Goal: Information Seeking & Learning: Find specific fact

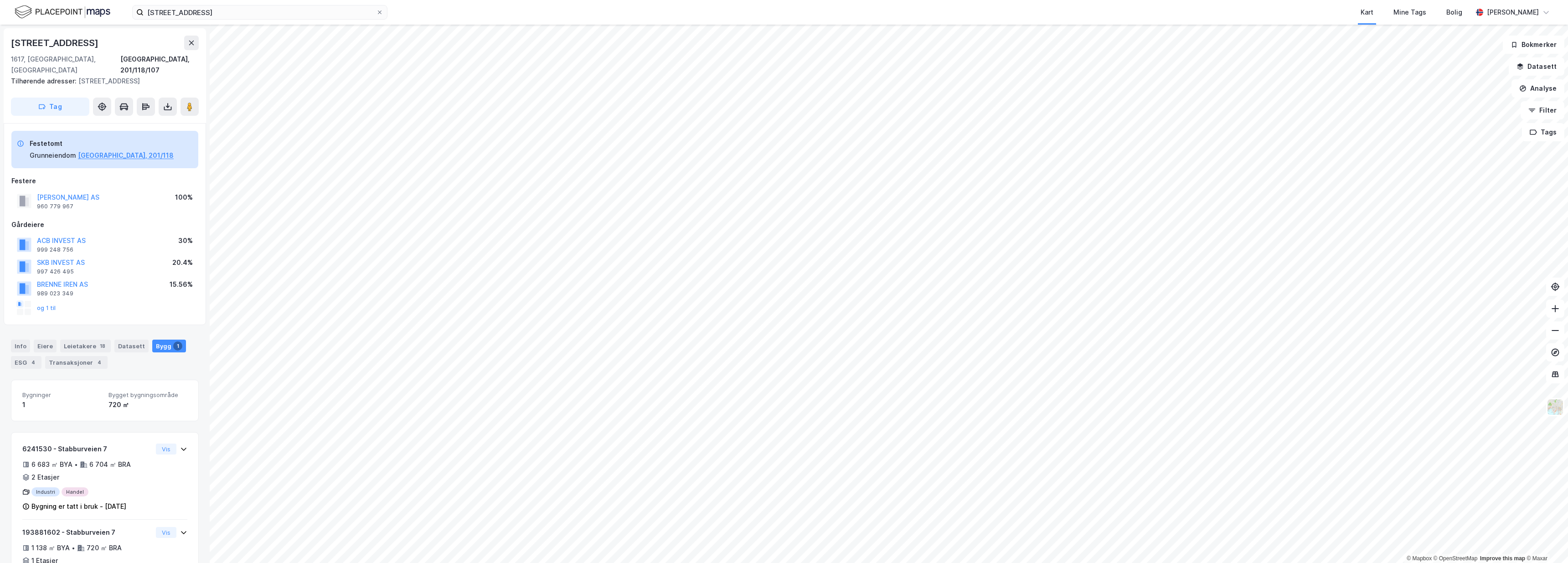
scroll to position [34, 0]
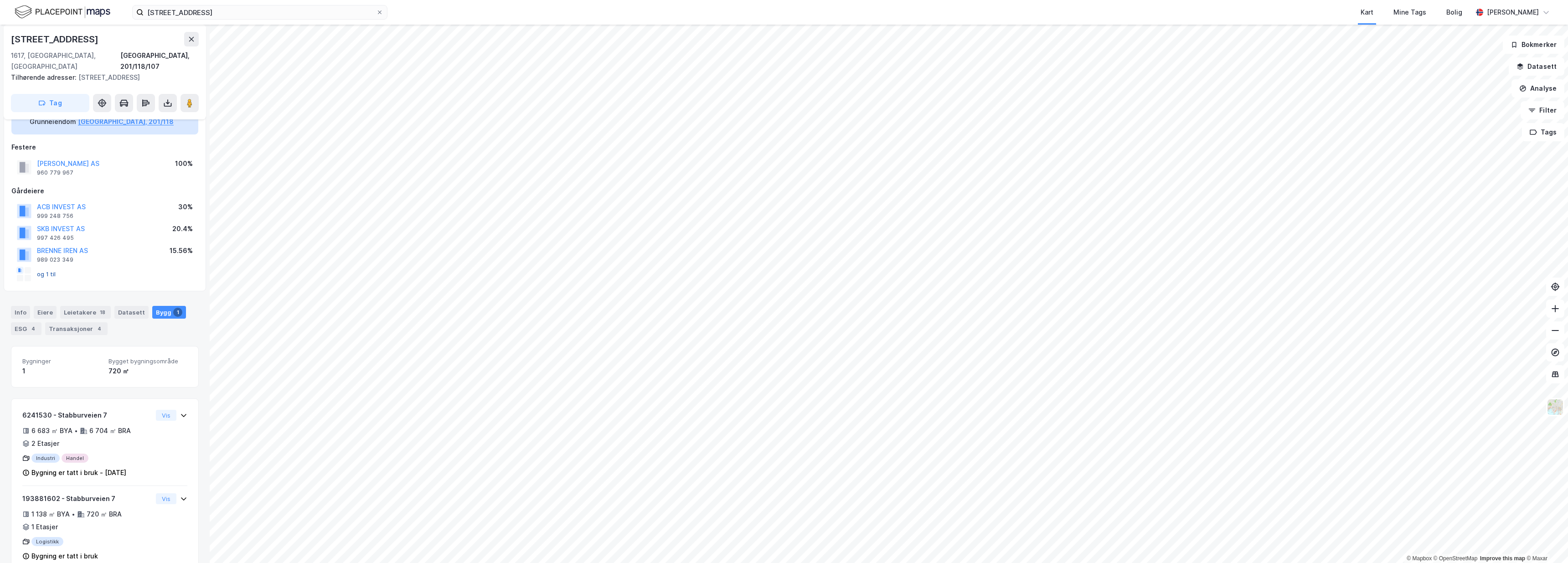
click at [0, 0] on button "og 1 til" at bounding box center [0, 0] width 0 height 0
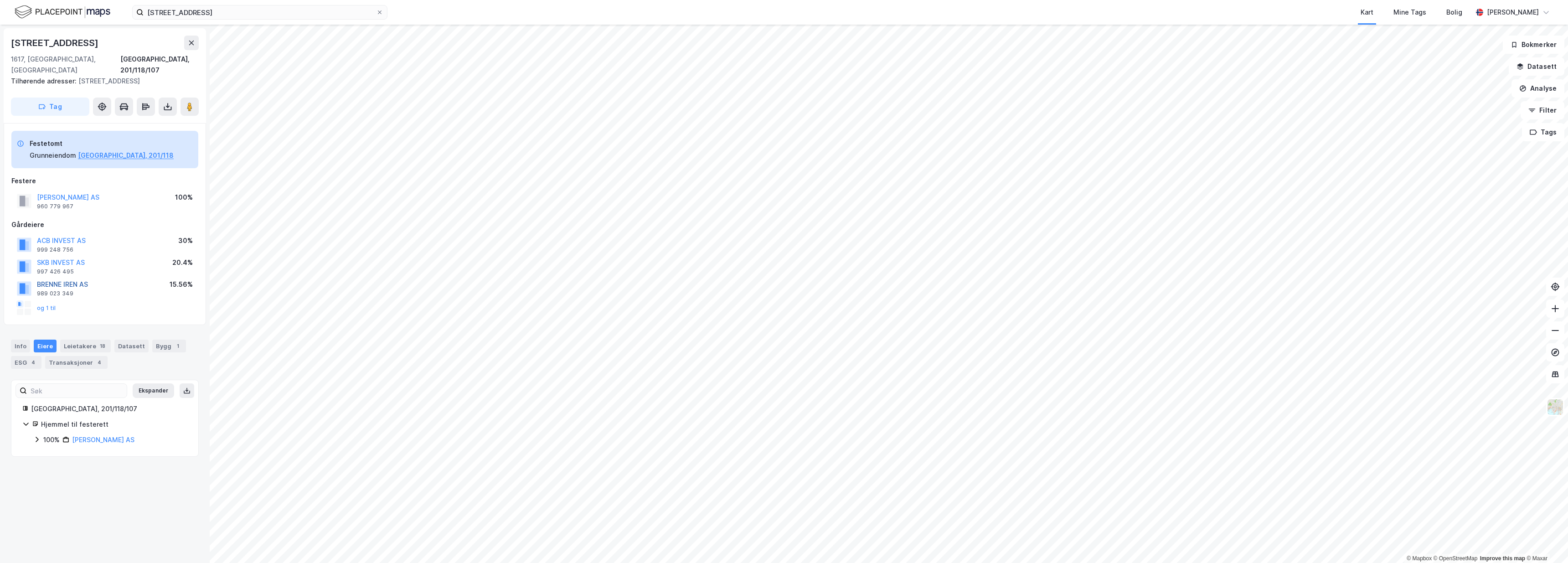
click at [0, 0] on button "BRENNE IREN AS" at bounding box center [0, 0] width 0 height 0
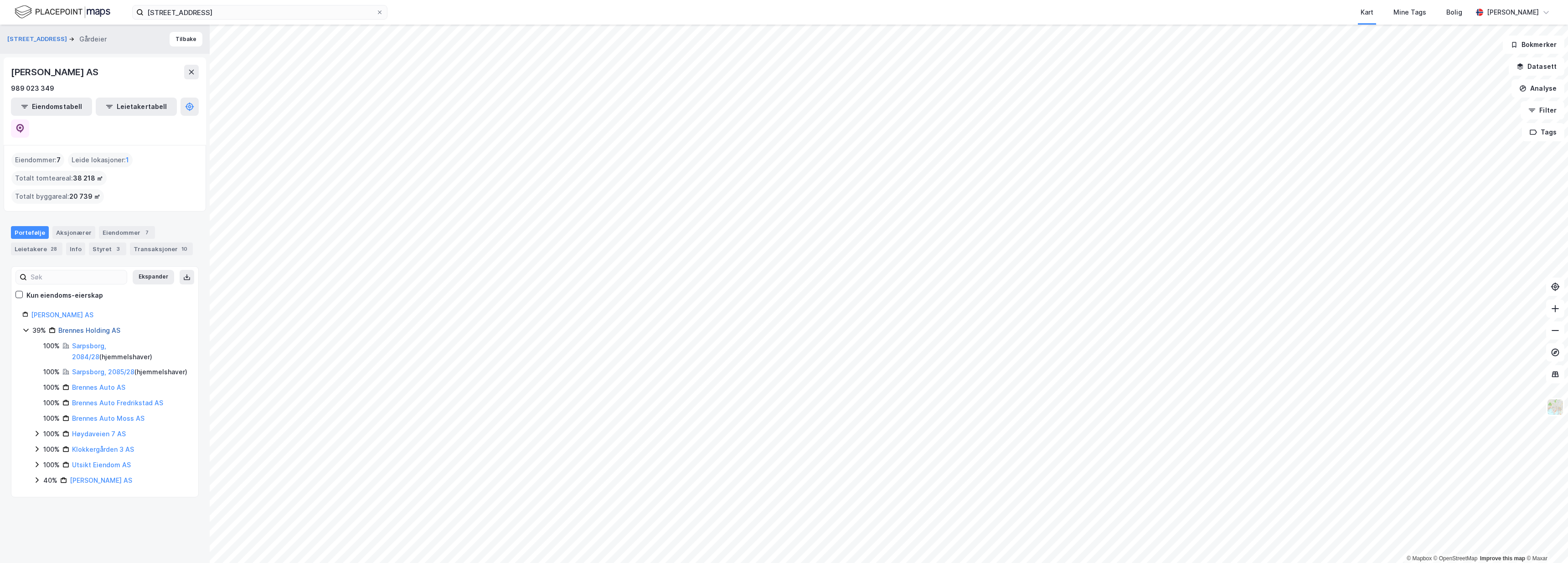
click at [85, 326] on link "Brennes Holding AS" at bounding box center [89, 329] width 62 height 7
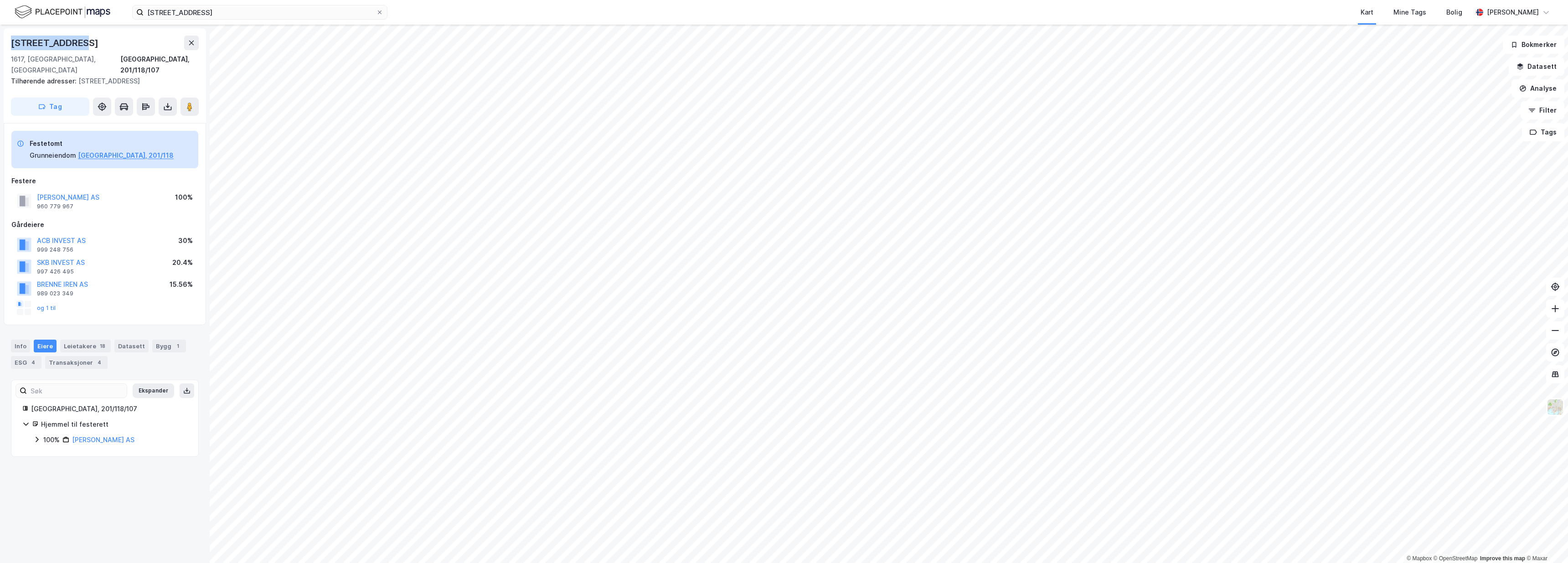
drag, startPoint x: 78, startPoint y: 44, endPoint x: 10, endPoint y: 41, distance: 68.1
click at [10, 41] on div "Stabburveien 7 1617, Fredrikstad, Østfold Fredrikstad, 201/118/107 Tilhørende a…" at bounding box center [104, 76] width 202 height 95
copy div "Stabburveien 7"
